Goal: Task Accomplishment & Management: Contribute content

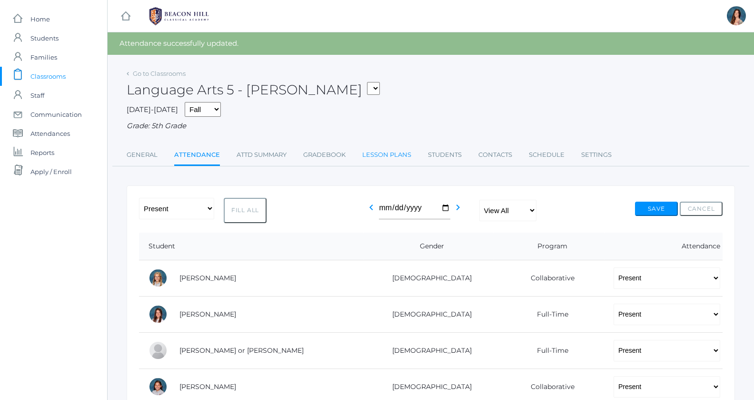
click at [377, 156] on link "Lesson Plans" at bounding box center [386, 154] width 49 height 19
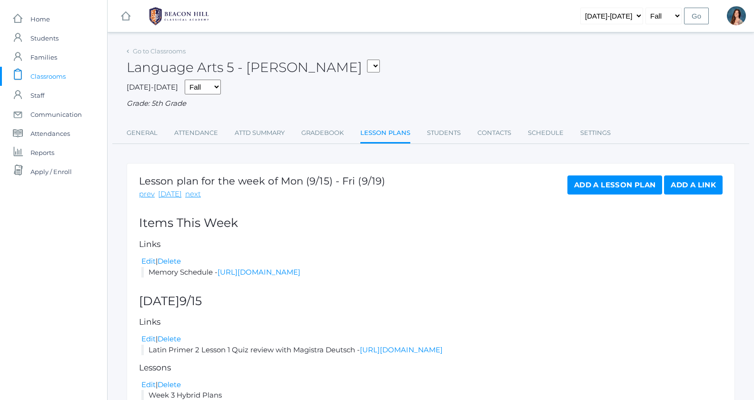
select select "1954"
click at [187, 193] on link "next" at bounding box center [193, 194] width 16 height 11
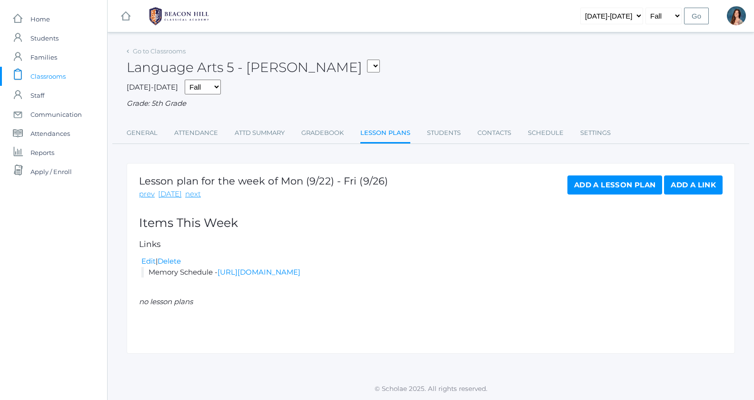
click at [591, 189] on link "Add a Lesson Plan" at bounding box center [615, 184] width 95 height 19
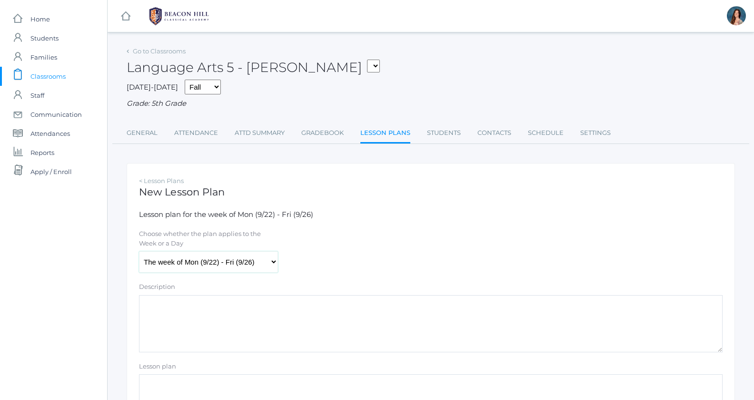
select select "[DATE]"
click option "Monday (9/22)" at bounding box center [0, 0] width 0 height 0
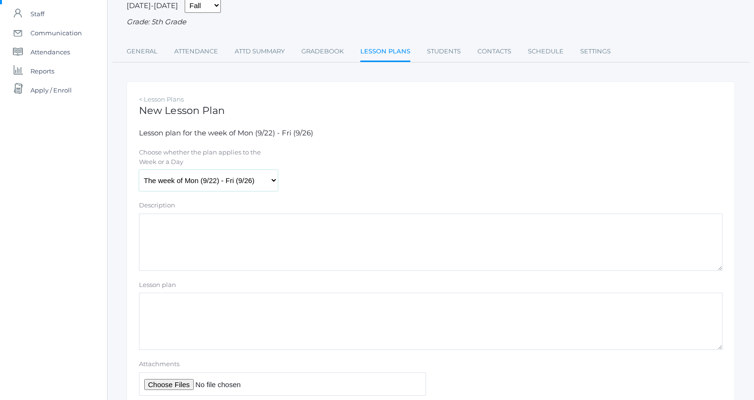
scroll to position [148, 0]
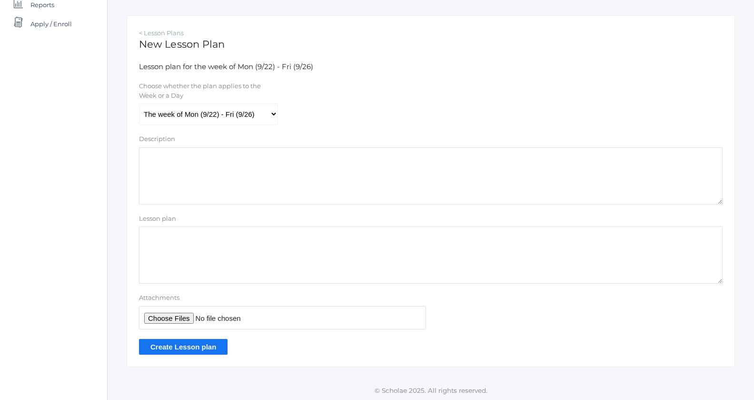
click at [161, 235] on textarea "Lesson plan" at bounding box center [431, 254] width 584 height 57
type textarea "Week 4 Lesson Plans"
click at [150, 319] on input "Attachments" at bounding box center [282, 317] width 287 height 23
type input "C:\fakepath\Week 4 Hybrid Plans.pdf"
click at [167, 344] on input "Create Lesson plan" at bounding box center [183, 347] width 89 height 16
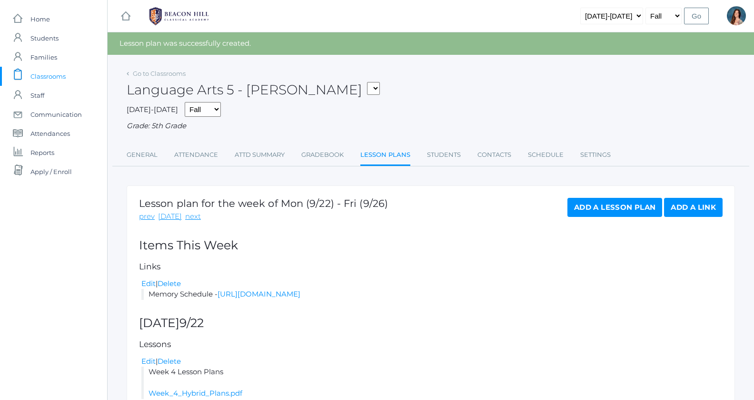
scroll to position [63, 0]
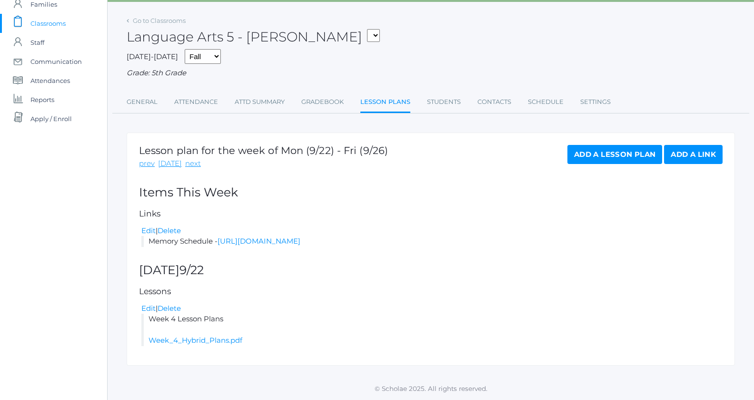
click at [598, 145] on link "Add a Lesson Plan" at bounding box center [615, 154] width 95 height 19
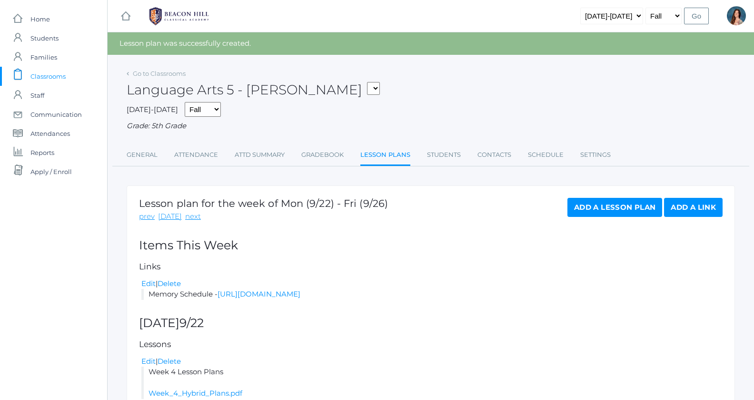
scroll to position [63, 0]
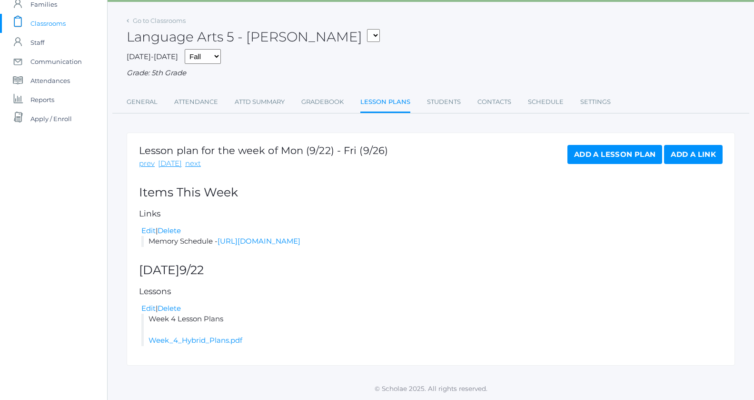
click at [593, 146] on link "Add a Lesson Plan" at bounding box center [615, 154] width 95 height 19
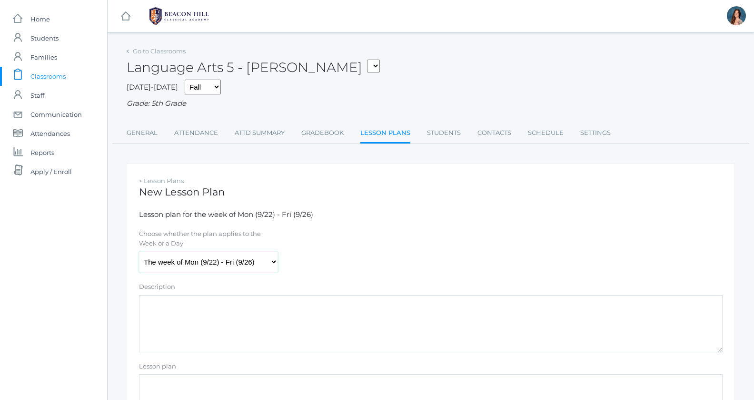
select select "2025-09-22"
click option "Monday (9/22)" at bounding box center [0, 0] width 0 height 0
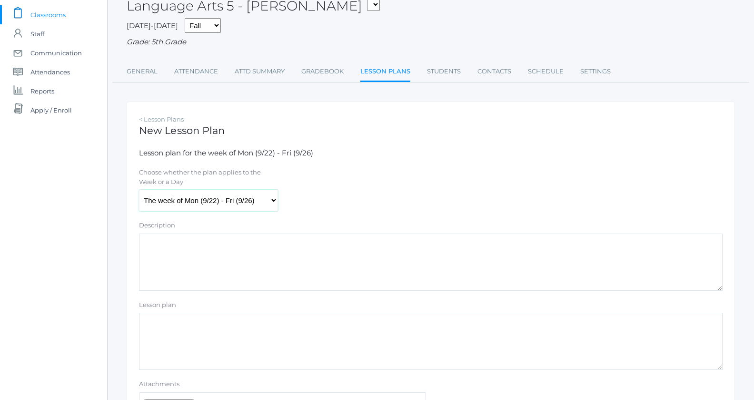
scroll to position [148, 0]
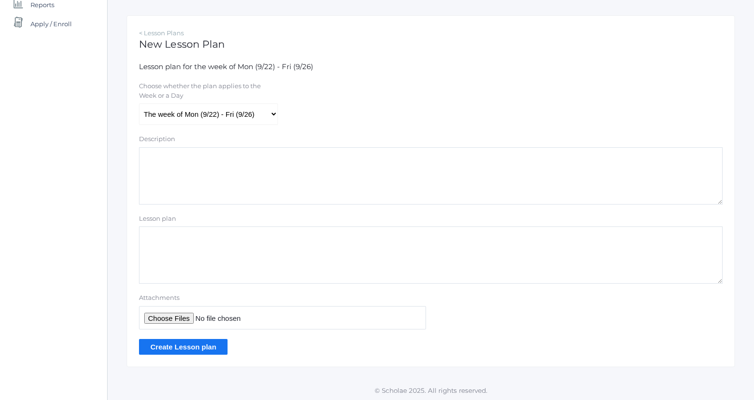
click at [152, 234] on textarea "Lesson plan" at bounding box center [431, 254] width 584 height 57
type textarea "Math answers"
click at [168, 318] on input "Attachments" at bounding box center [282, 317] width 287 height 23
type input "C:\fakepath\HW 1.4 answers copy.pdf"
click at [186, 346] on input "Create Lesson plan" at bounding box center [183, 347] width 89 height 16
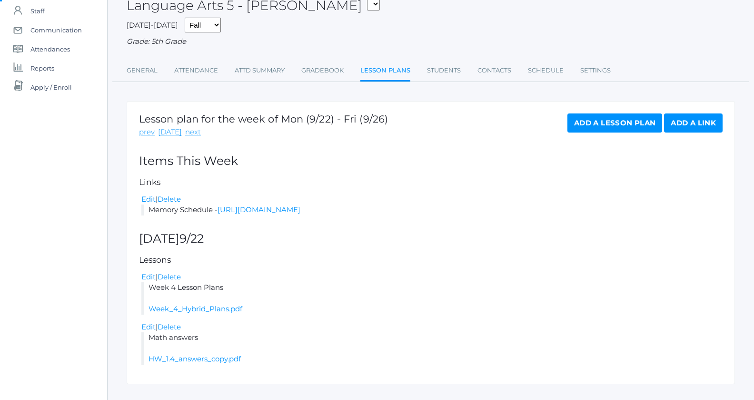
scroll to position [113, 0]
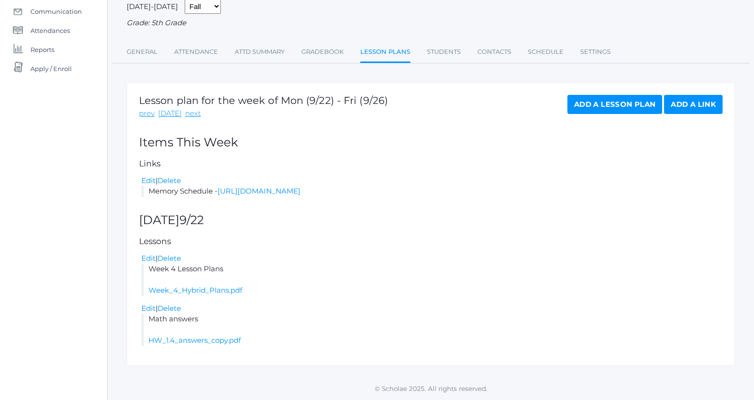
click at [589, 95] on link "Add a Lesson Plan" at bounding box center [615, 104] width 95 height 19
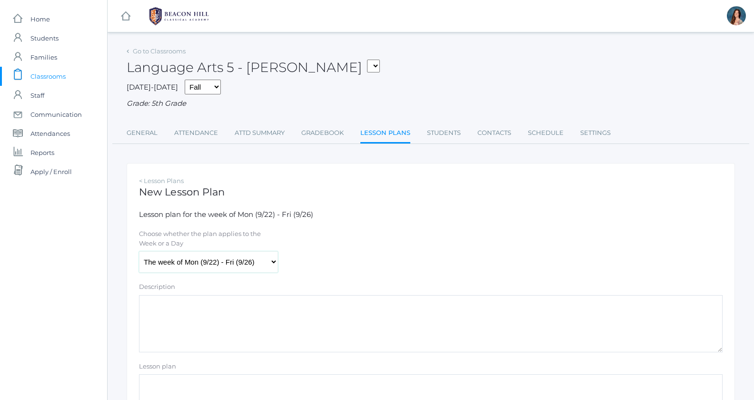
select select "[DATE]"
click option "[DATE] (9/22)" at bounding box center [0, 0] width 0 height 0
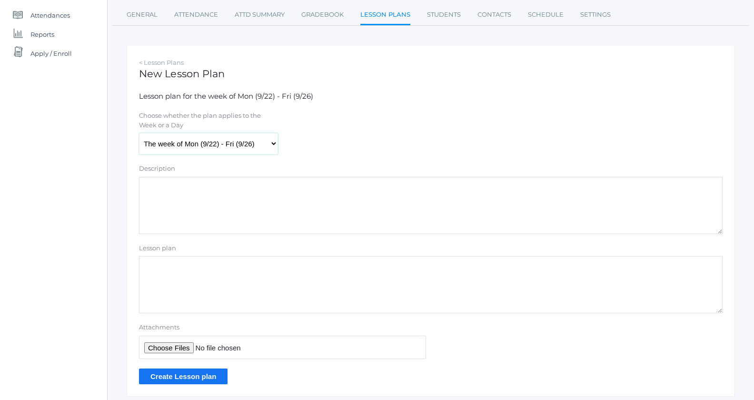
scroll to position [126, 0]
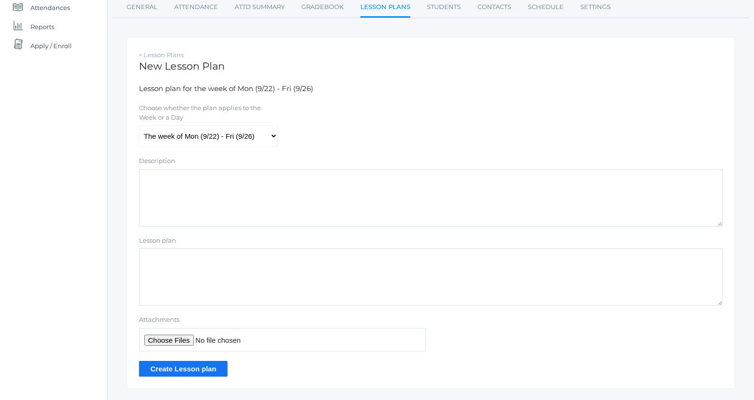
click at [149, 260] on textarea "Lesson plan" at bounding box center [431, 276] width 584 height 57
type textarea "Science notes Lesson 1-2 (for students who don't have theirs with them)"
click at [155, 335] on input "Attachments" at bounding box center [282, 339] width 287 height 23
type input "C:\fakepath\Lesson 1-2 notes.pdf"
click at [194, 365] on input "Create Lesson plan" at bounding box center [183, 368] width 89 height 16
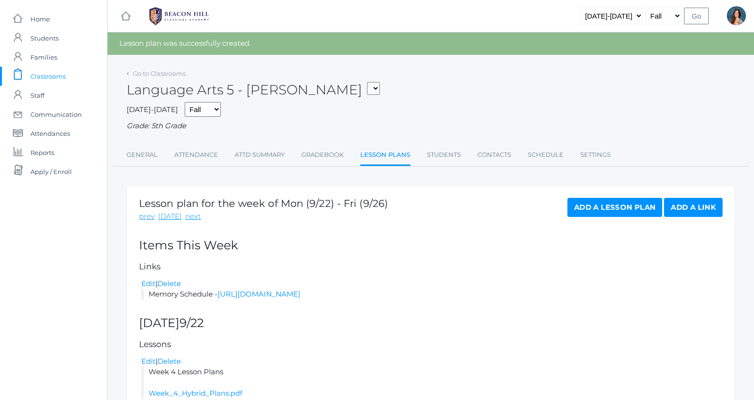
click at [367, 82] on select "05ART - Art 5 [PERSON_NAME] 05CITIZEN - Citizenship and Stewardship 5 [PERSON_N…" at bounding box center [373, 88] width 13 height 13
select select "1968"
click option "05LA - Language Arts 5 [PERSON_NAME]" at bounding box center [0, 0] width 0 height 0
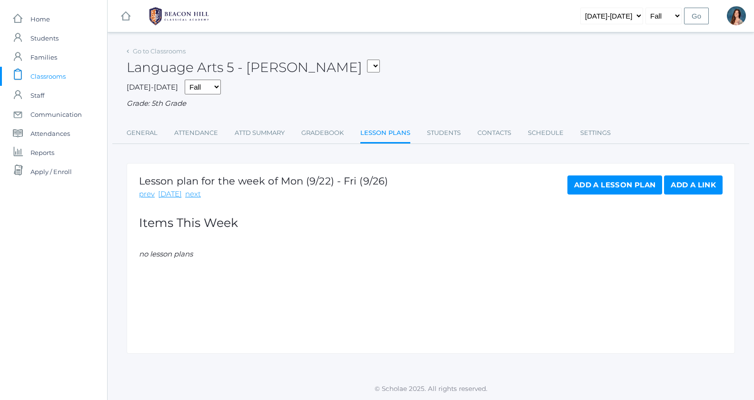
click at [611, 181] on link "Add a Lesson Plan" at bounding box center [615, 184] width 95 height 19
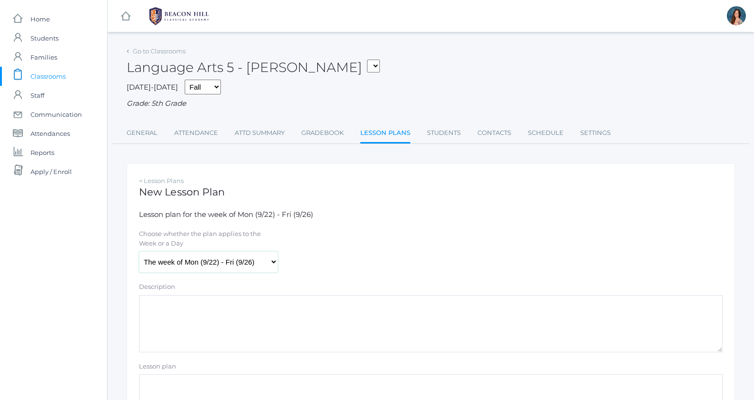
select select "[DATE]"
click option "[DATE] (9/22)" at bounding box center [0, 0] width 0 height 0
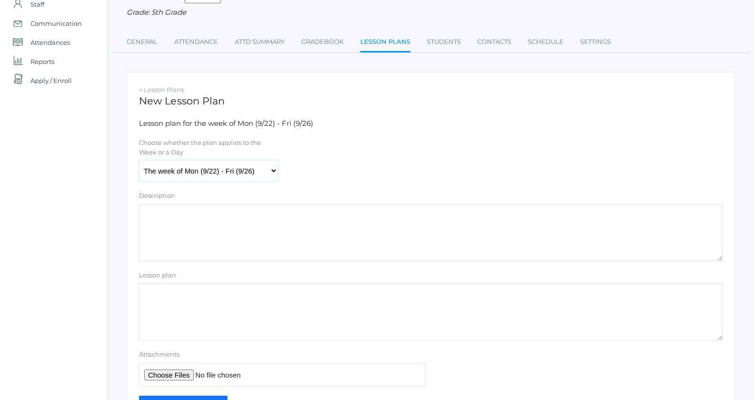
scroll to position [148, 0]
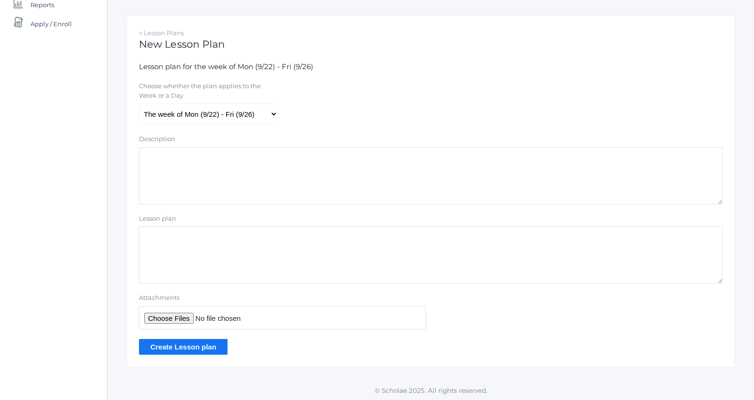
click at [157, 235] on textarea "Lesson plan" at bounding box center [431, 254] width 584 height 57
type textarea "W"
type textarea "Week 4 Lessons Plans"
click at [164, 316] on input "Attachments" at bounding box center [282, 317] width 287 height 23
type input "C:\fakepath\Week 4 Hybrid Plans.pdf"
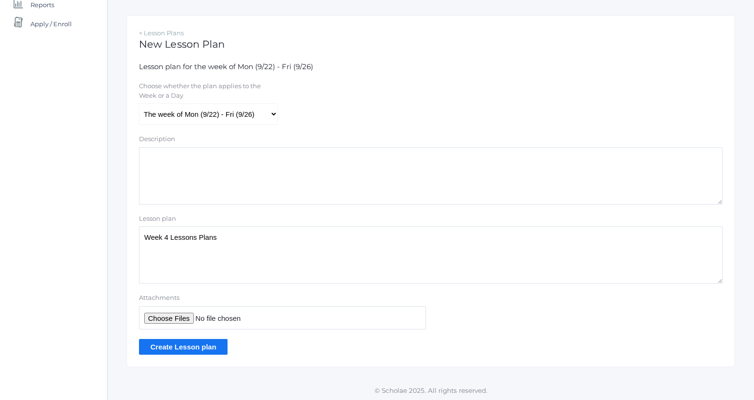
click at [167, 340] on input "Create Lesson plan" at bounding box center [183, 347] width 89 height 16
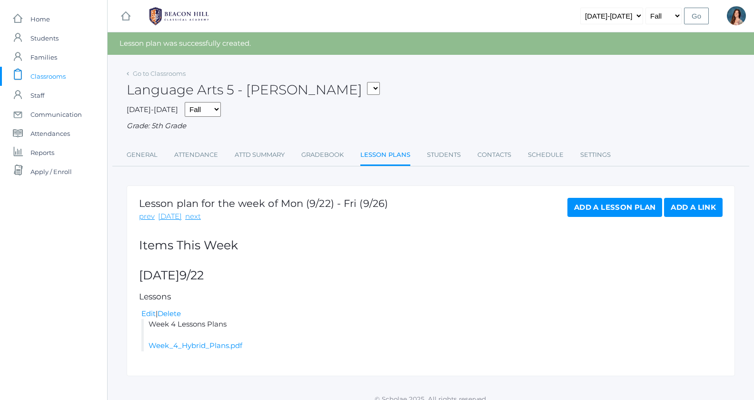
click at [577, 208] on link "Add a Lesson Plan" at bounding box center [615, 207] width 95 height 19
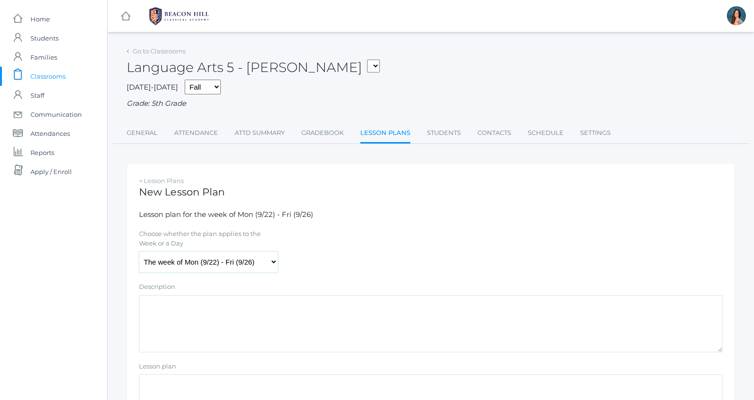
select select "[DATE]"
click option "[DATE] (9/22)" at bounding box center [0, 0] width 0 height 0
click at [156, 380] on textarea "Lesson plan" at bounding box center [431, 402] width 584 height 57
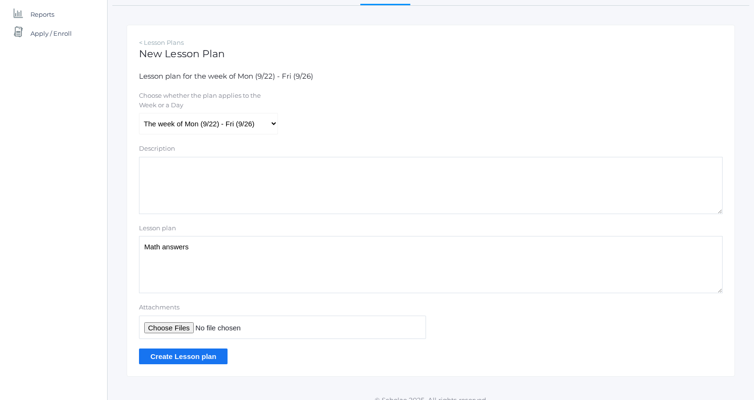
scroll to position [148, 0]
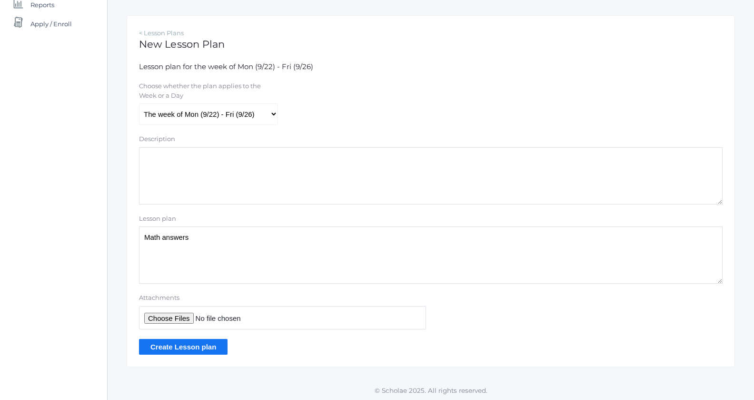
type textarea "Math answers"
click at [173, 320] on input "Attachments" at bounding box center [282, 317] width 287 height 23
type input "C:\fakepath\HW 1.4 answers copy.pdf"
click at [214, 347] on input "Create Lesson plan" at bounding box center [183, 347] width 89 height 16
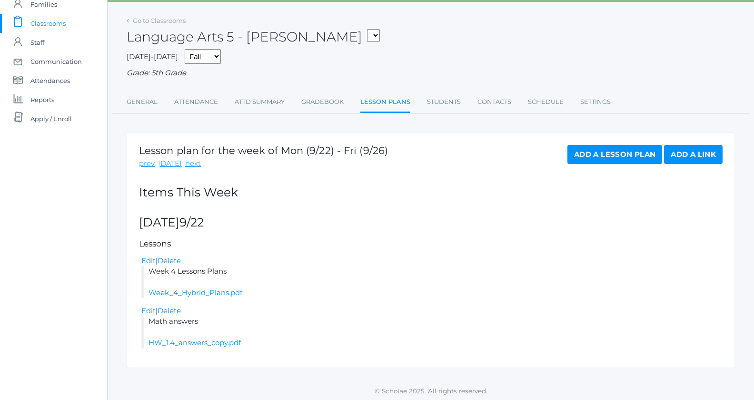
scroll to position [54, 0]
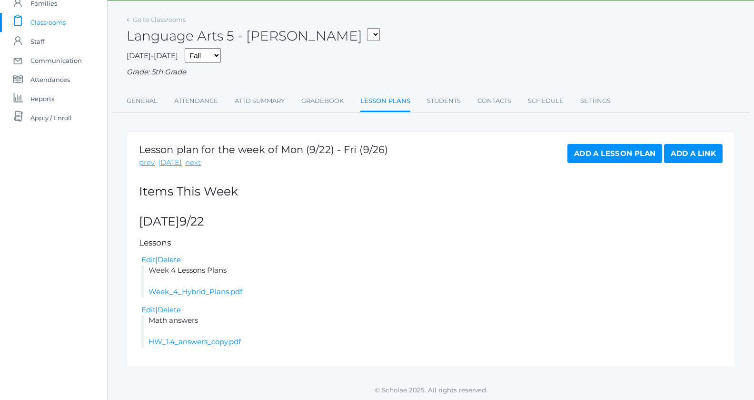
click at [579, 150] on link "Add a Lesson Plan" at bounding box center [615, 153] width 95 height 19
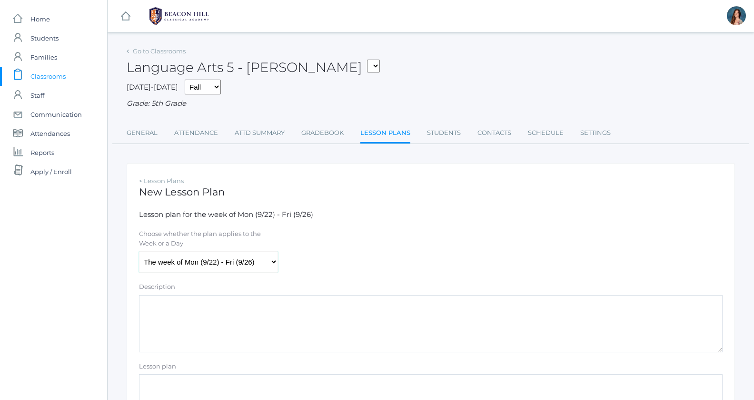
select select "[DATE]"
click option "[DATE] (9/22)" at bounding box center [0, 0] width 0 height 0
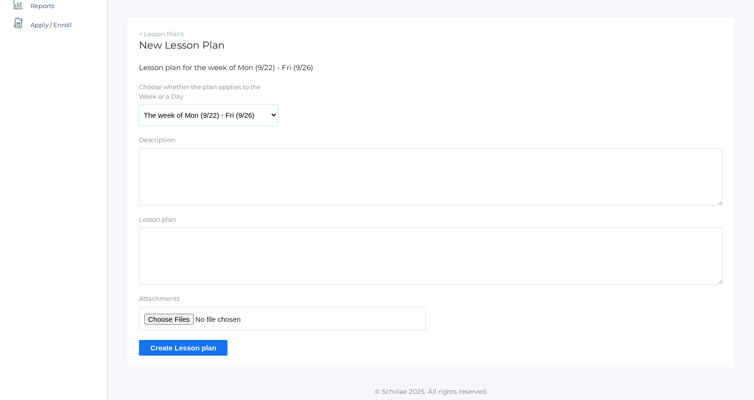
scroll to position [148, 0]
click at [144, 237] on textarea "Lesson plan" at bounding box center [431, 254] width 584 height 57
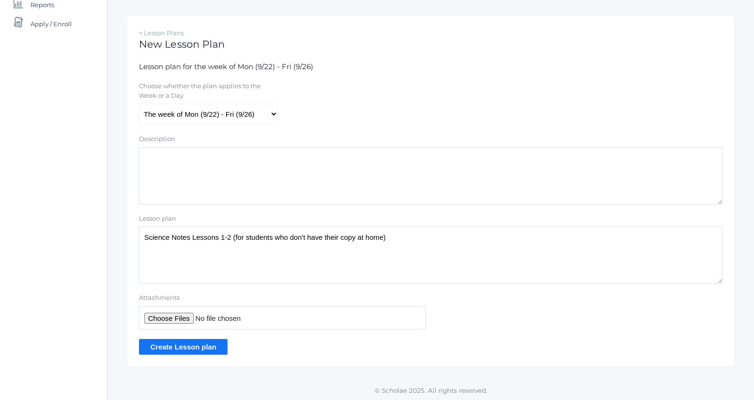
type textarea "Science Notes Lessons 1-2 (for students who don't have their copy at home)"
click at [158, 318] on input "Attachments" at bounding box center [282, 317] width 287 height 23
type input "C:\fakepath\Lesson 1-2 notes.pdf"
click at [195, 346] on input "Create Lesson plan" at bounding box center [183, 347] width 89 height 16
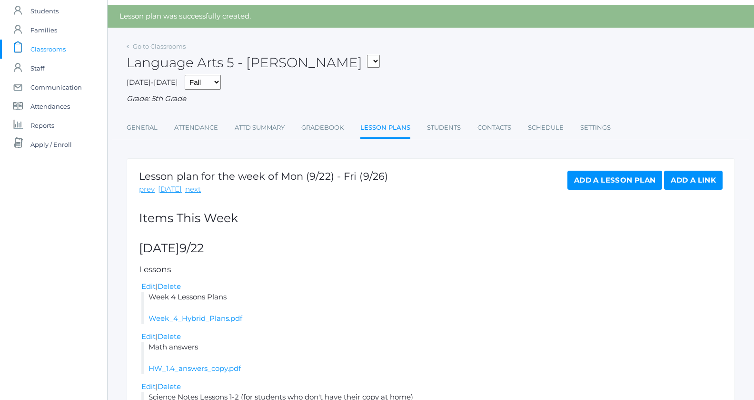
scroll to position [104, 0]
